Goal: Check status

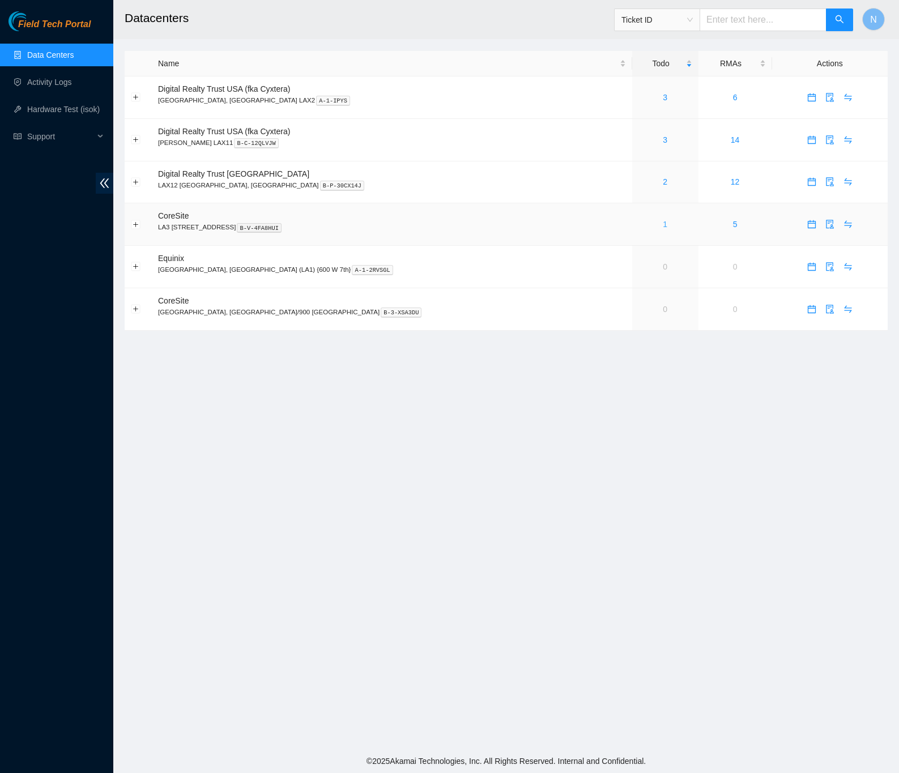
click at [663, 227] on link "1" at bounding box center [665, 224] width 5 height 9
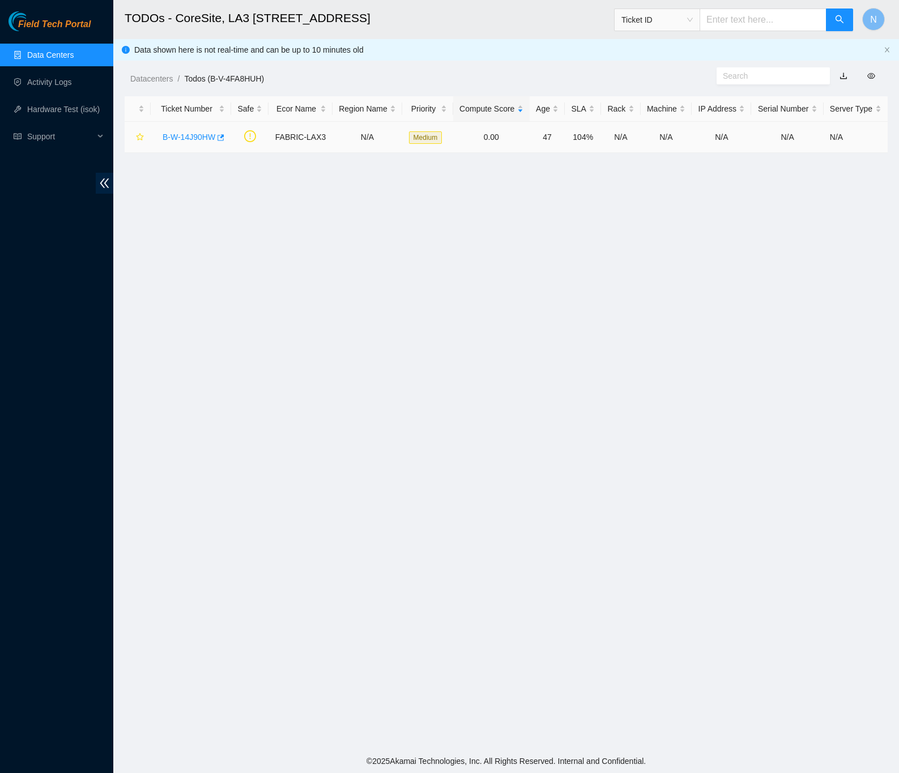
click at [198, 136] on link "B-W-14J90HW" at bounding box center [189, 137] width 53 height 9
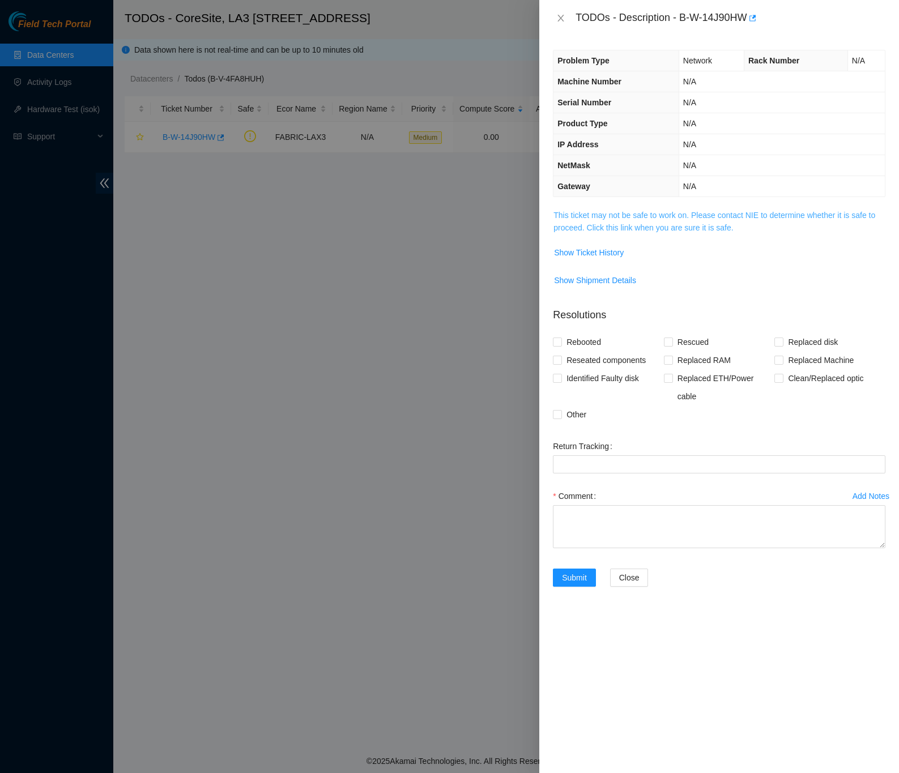
click at [561, 216] on link "This ticket may not be safe to work on. Please contact NIE to determine whether…" at bounding box center [714, 222] width 322 height 22
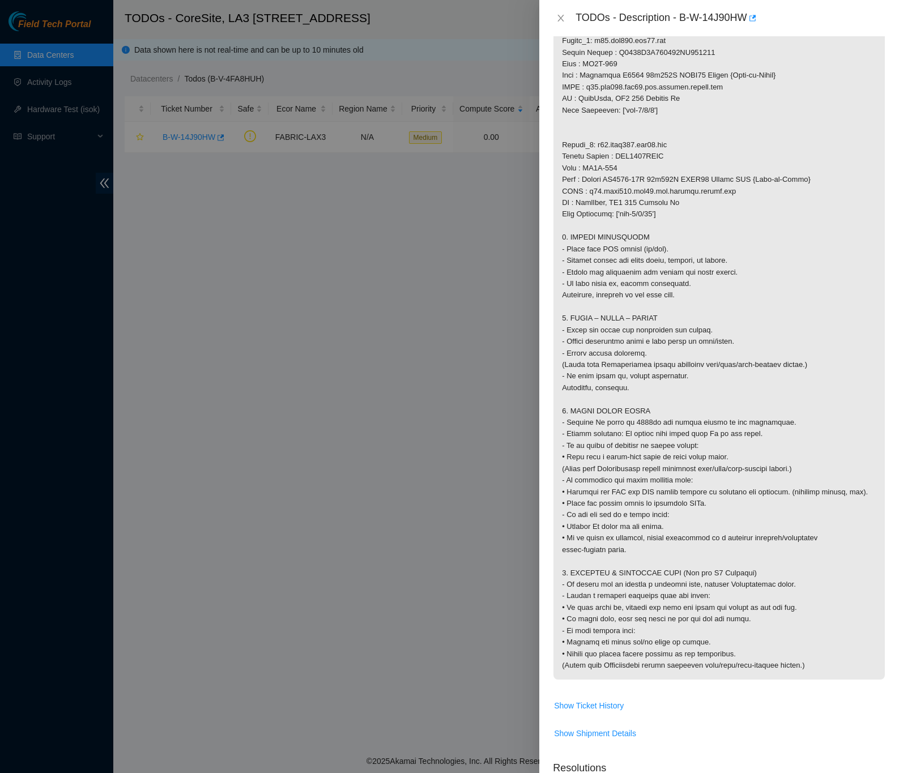
scroll to position [764, 0]
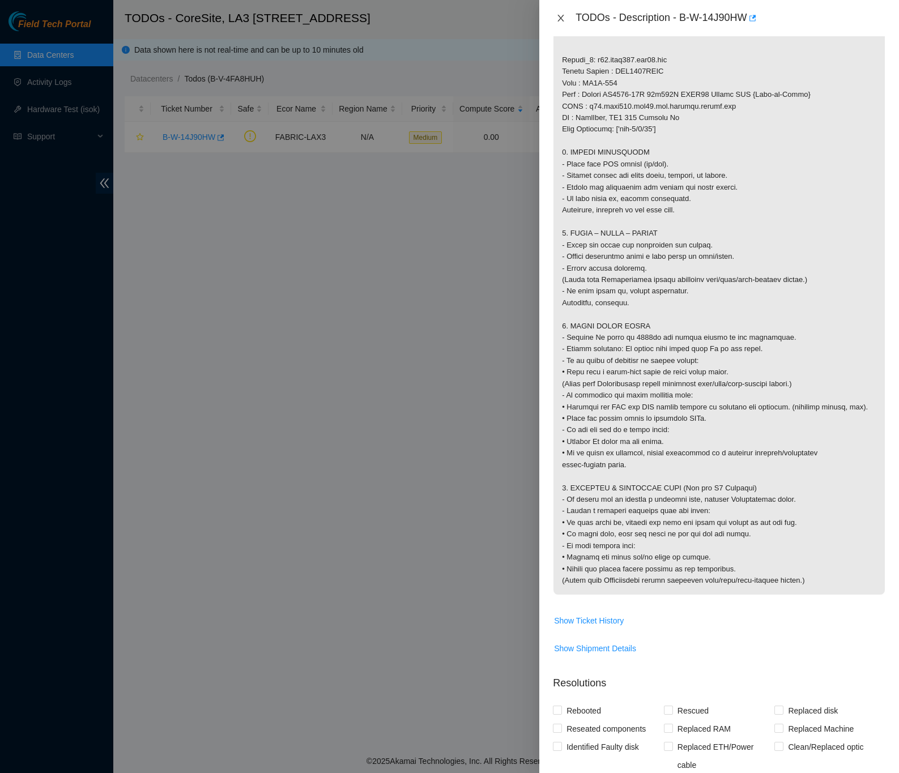
click at [561, 19] on icon "close" at bounding box center [560, 18] width 9 height 9
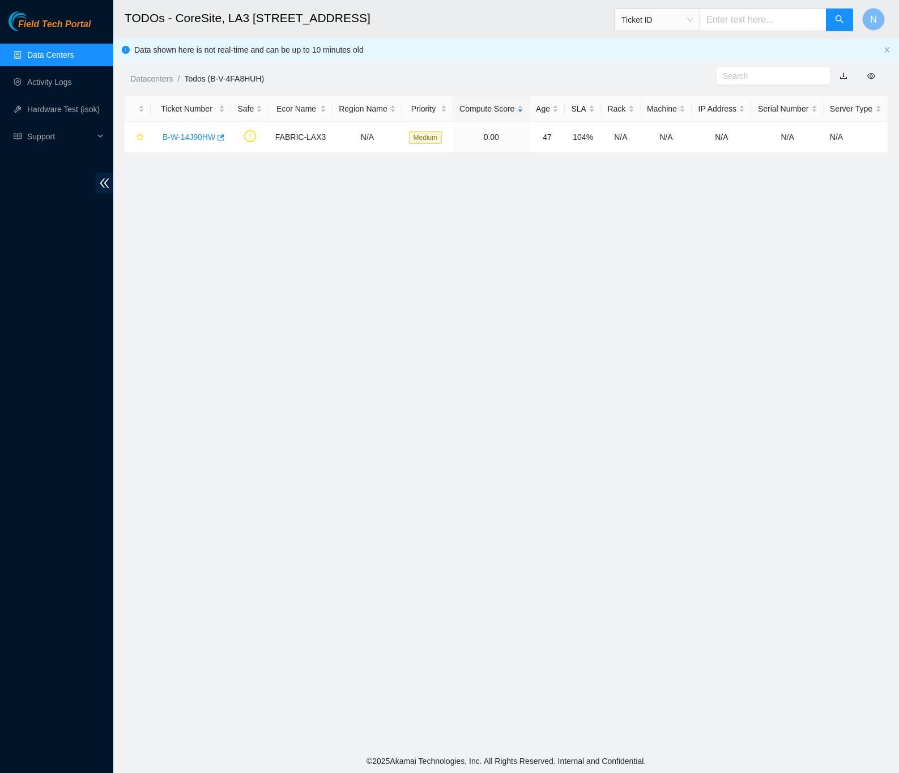
scroll to position [0, 0]
click at [51, 50] on link "Data Centers" at bounding box center [50, 54] width 46 height 9
